Goal: Task Accomplishment & Management: Use online tool/utility

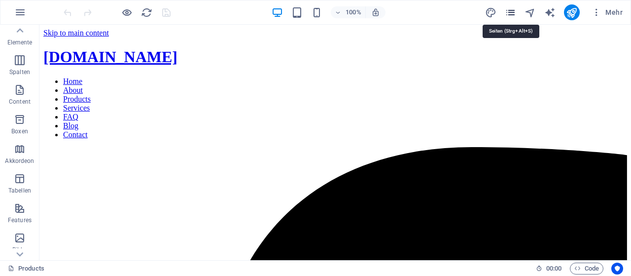
click at [510, 16] on icon "pages" at bounding box center [510, 12] width 11 height 11
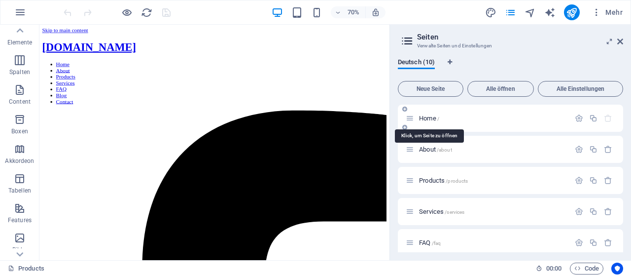
click at [433, 119] on span "Home /" at bounding box center [429, 117] width 20 height 7
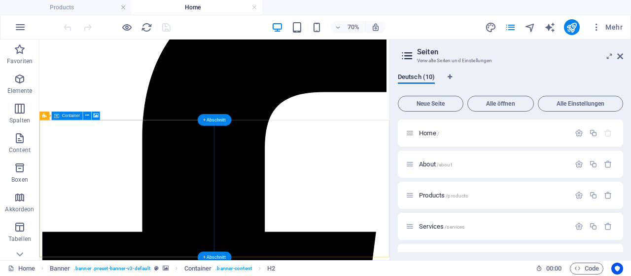
scroll to position [208, 0]
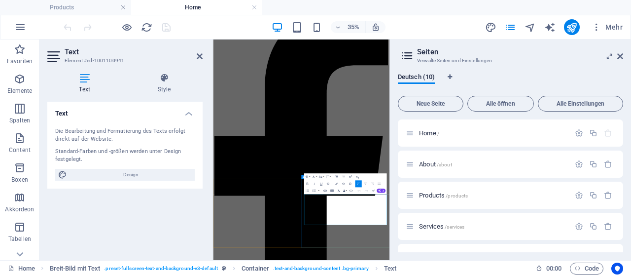
click at [624, 58] on aside "Seiten Verwalte Seiten und Einstellungen Deutsch (10) Neue Seite Alle öffnen Al…" at bounding box center [511, 149] width 242 height 220
click at [621, 56] on icon at bounding box center [620, 56] width 6 height 8
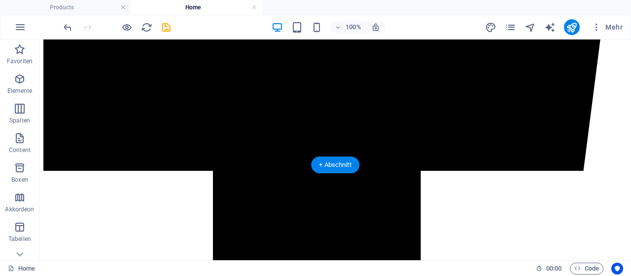
scroll to position [0, 0]
